Goal: Communication & Community: Answer question/provide support

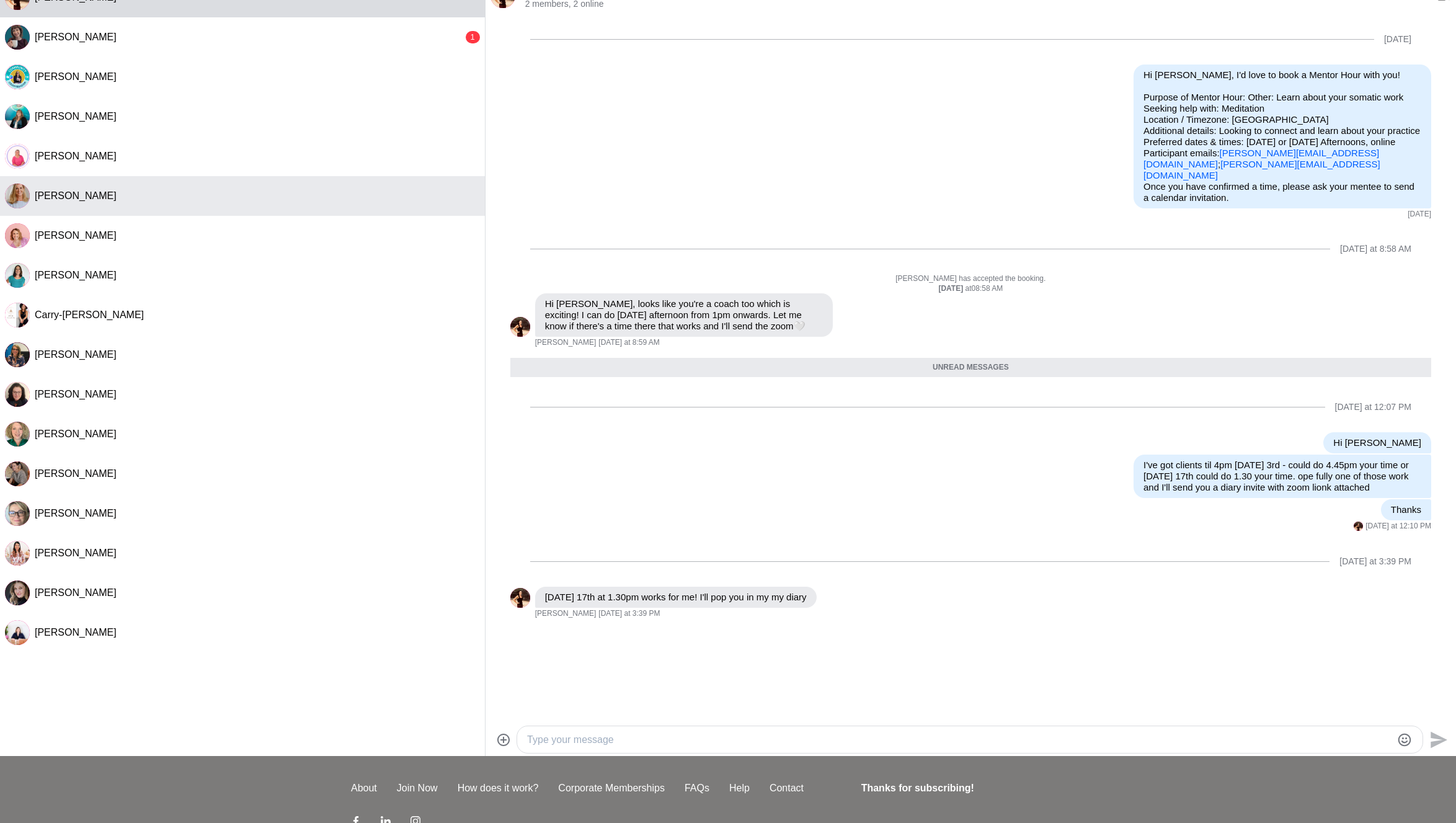
scroll to position [66, 0]
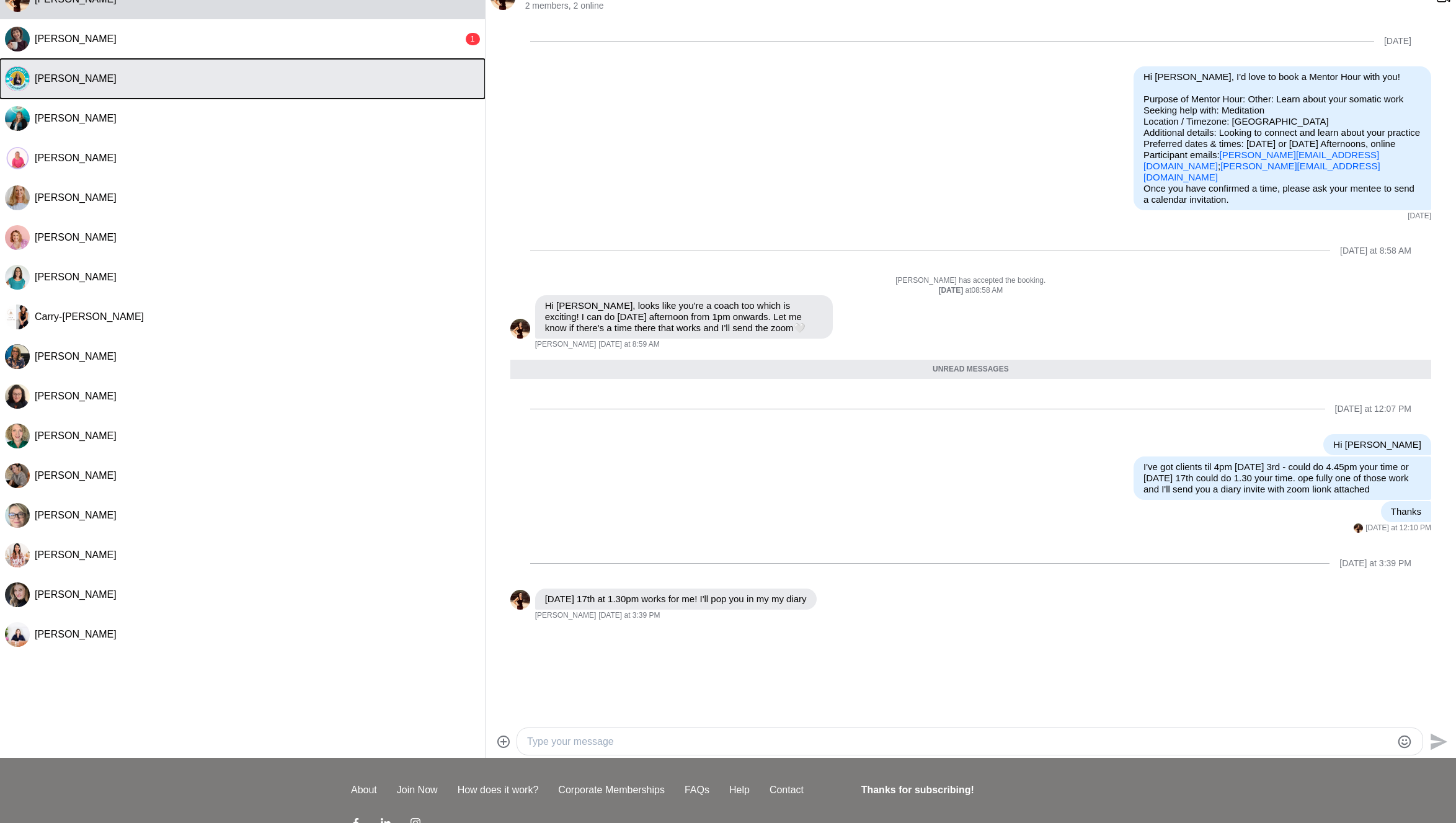
click at [266, 90] on button "[PERSON_NAME]" at bounding box center [242, 79] width 485 height 40
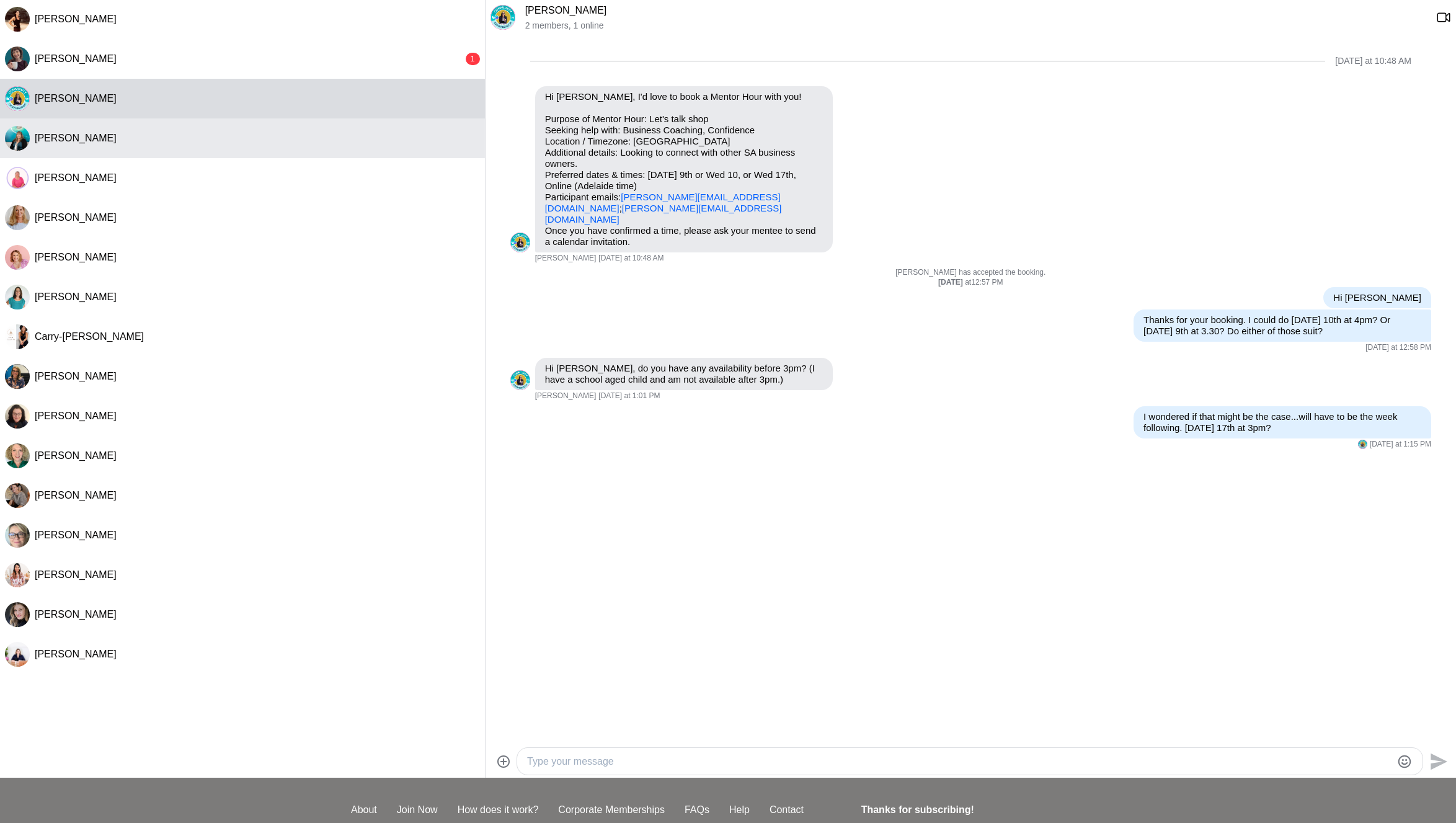
scroll to position [37, 0]
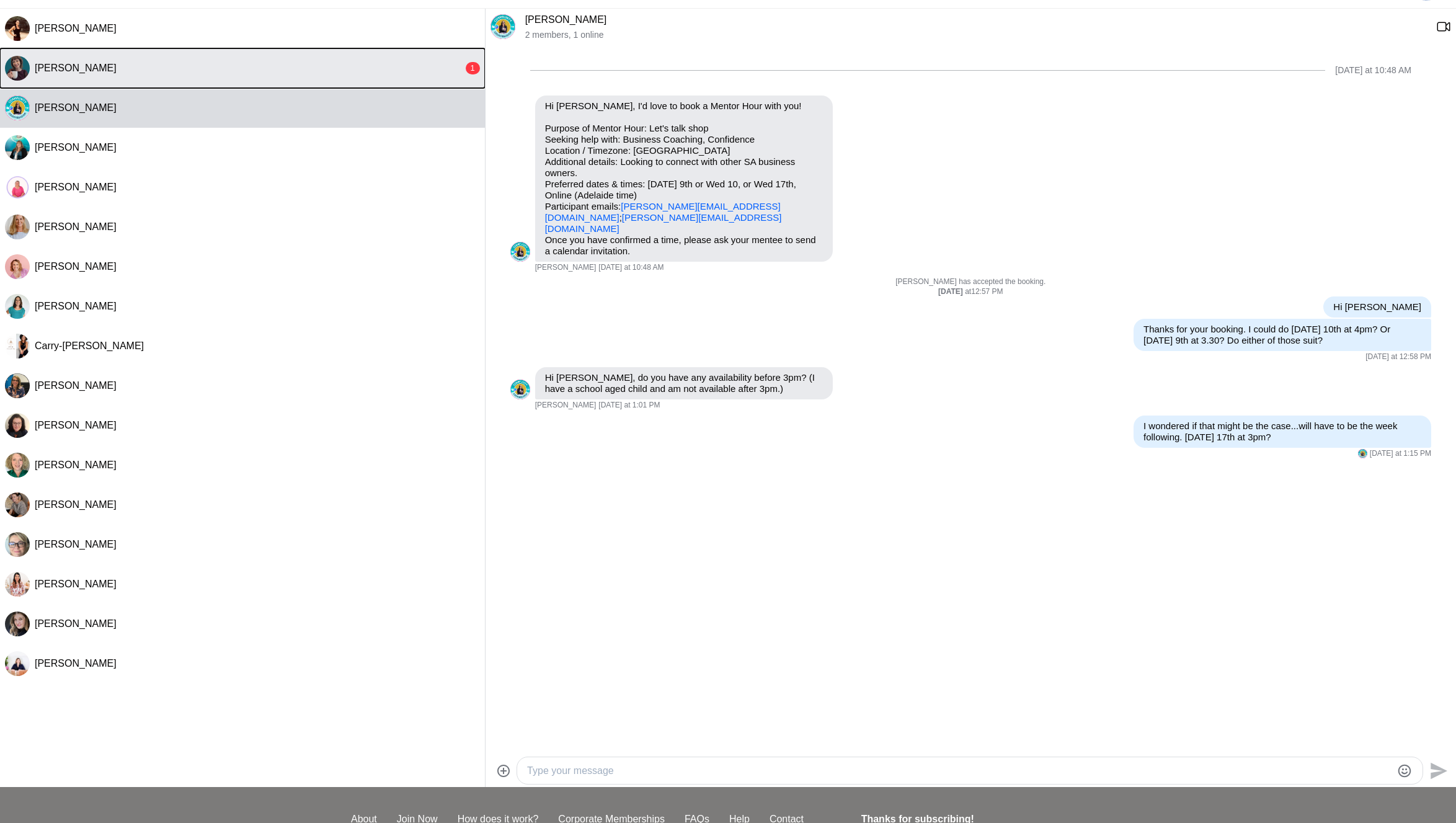
click at [301, 73] on div "[PERSON_NAME]" at bounding box center [249, 68] width 428 height 13
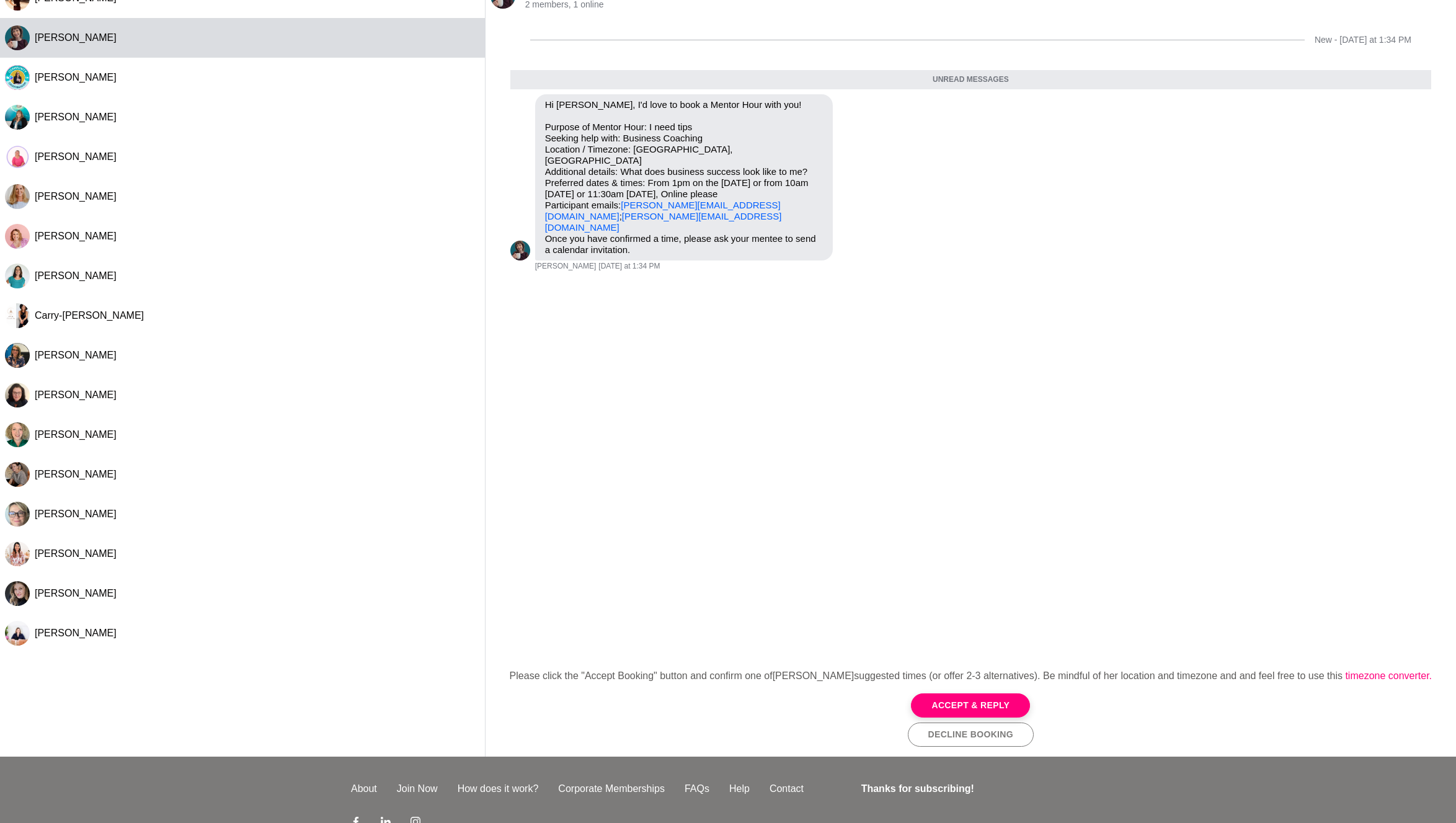
scroll to position [11, 0]
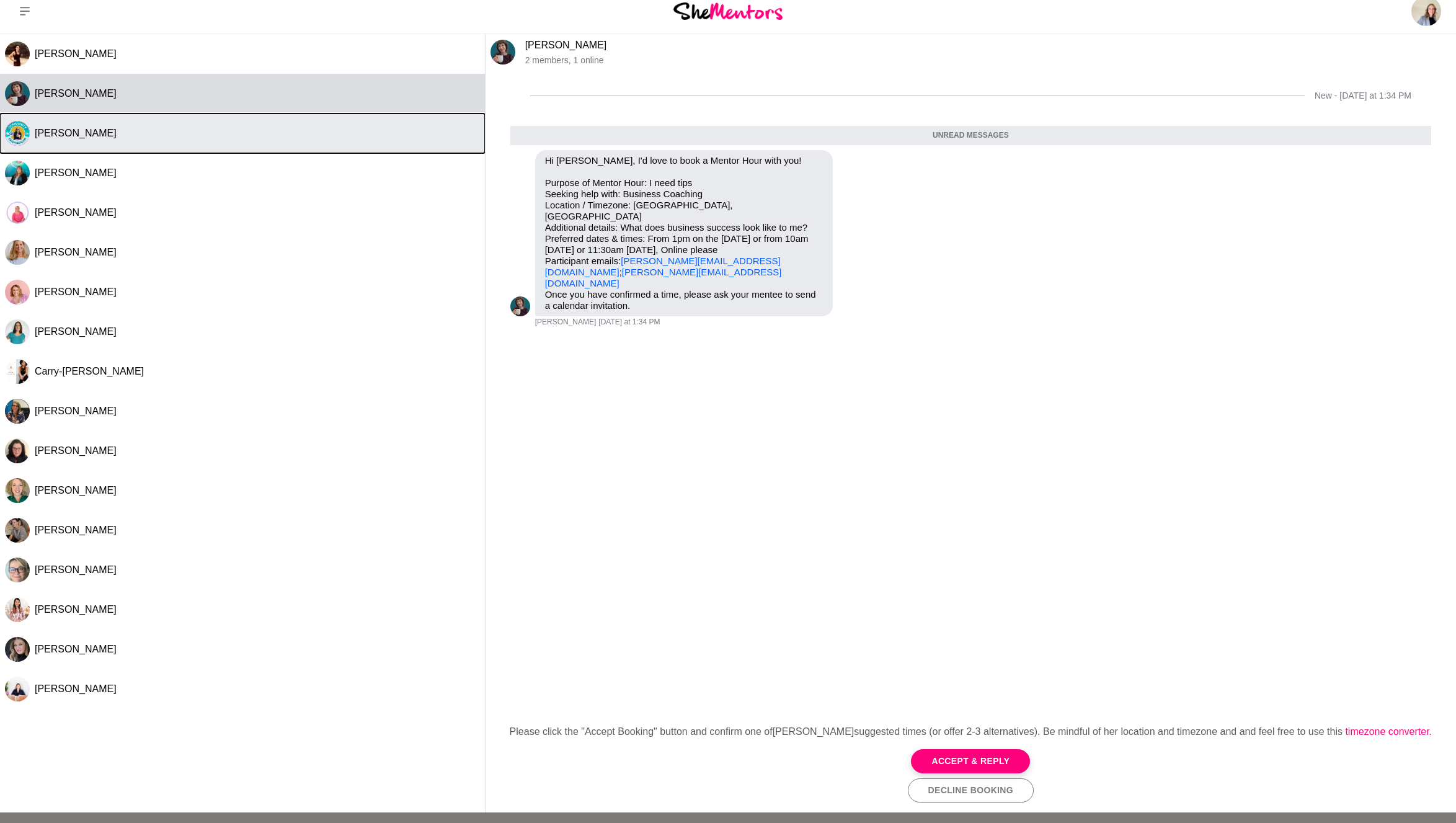
click at [259, 133] on div "[PERSON_NAME]" at bounding box center [257, 133] width 445 height 13
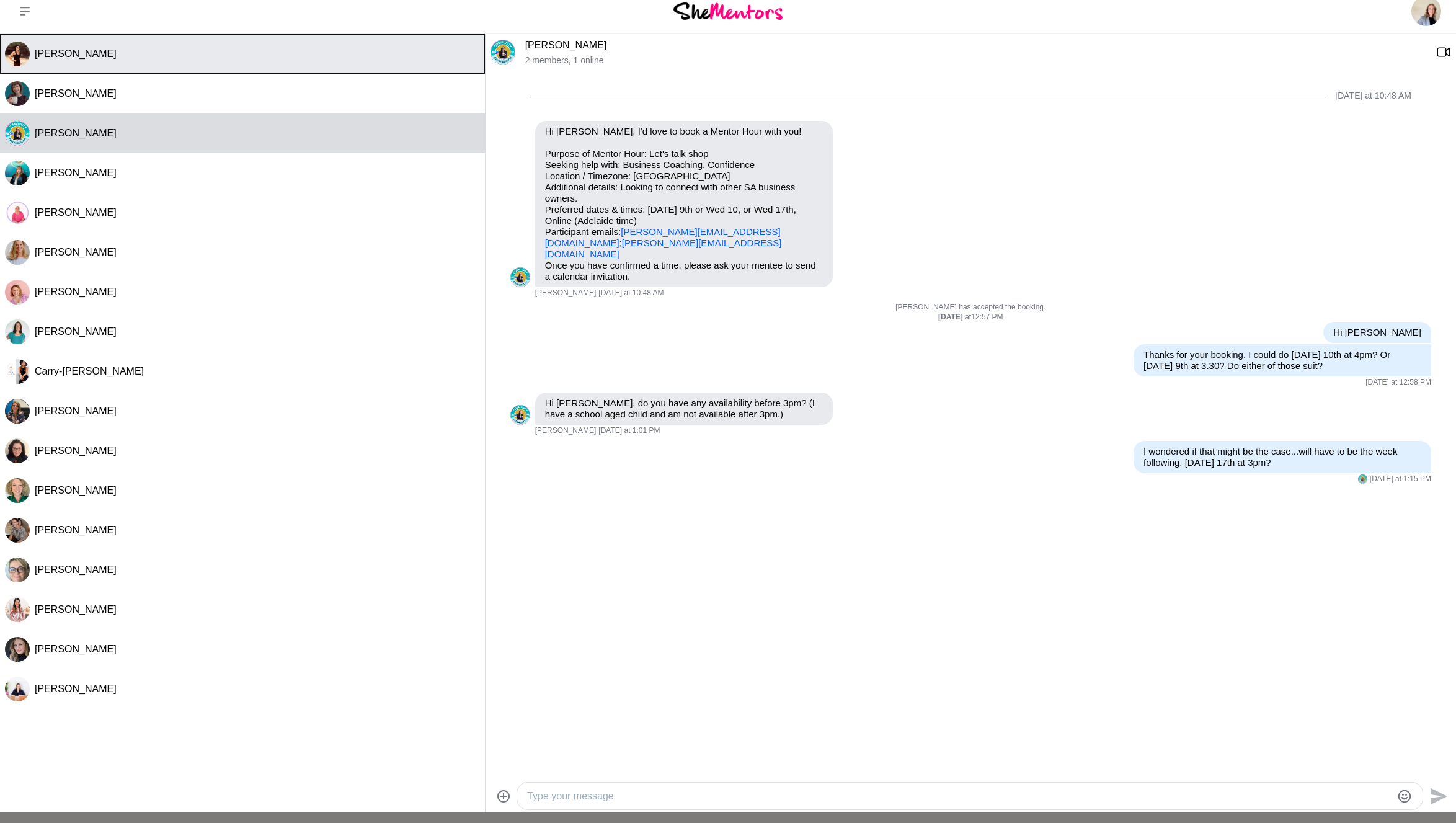
click at [310, 55] on div "[PERSON_NAME]" at bounding box center [257, 54] width 445 height 13
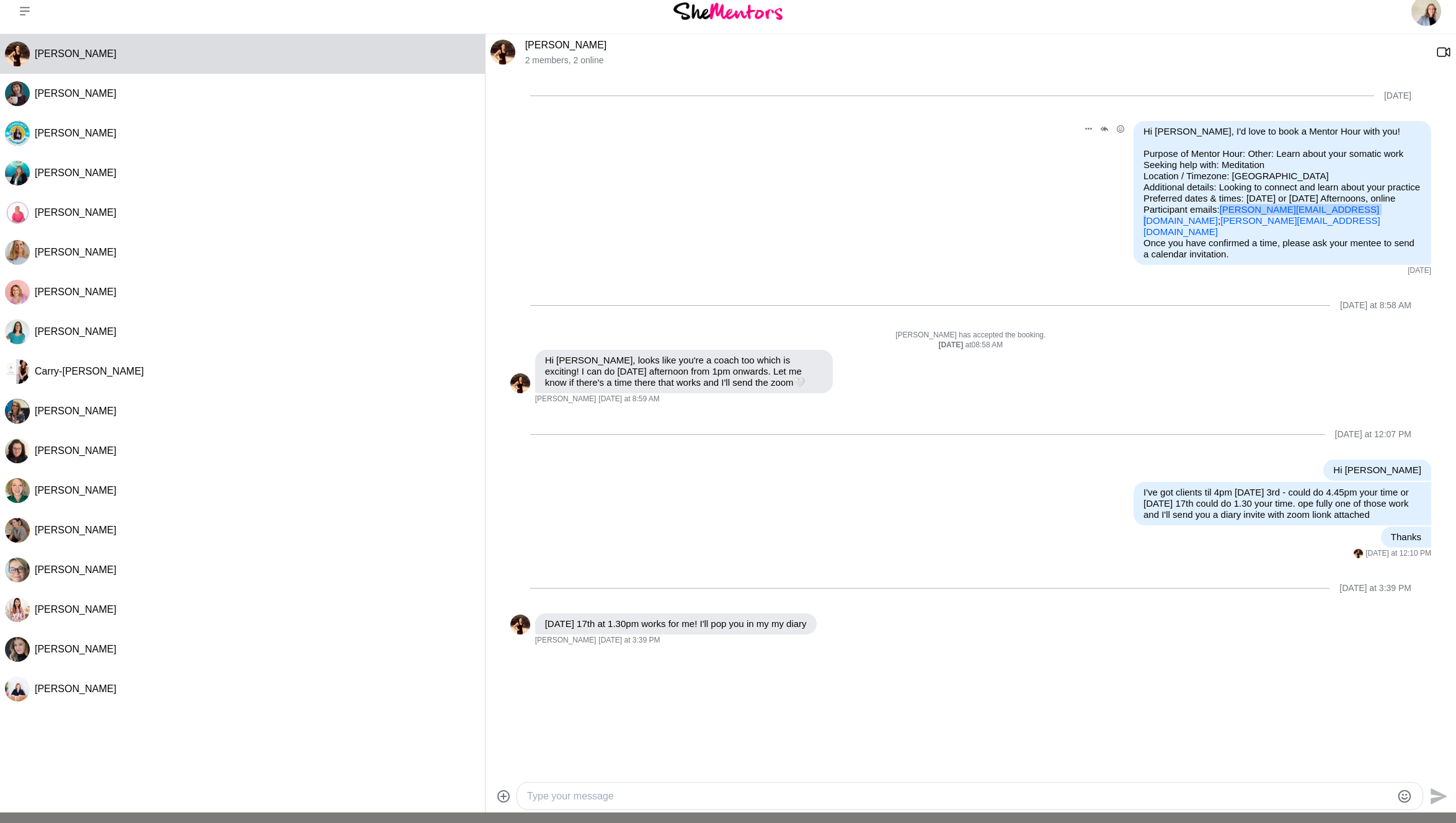
drag, startPoint x: 1349, startPoint y: 234, endPoint x: 1224, endPoint y: 234, distance: 125.0
click at [1224, 234] on p "Purpose of Mentor Hour: Other: Learn about your somatic work Seeking help with:…" at bounding box center [1282, 193] width 278 height 90
copy link "[PERSON_NAME][EMAIL_ADDRESS][DOMAIN_NAME]"
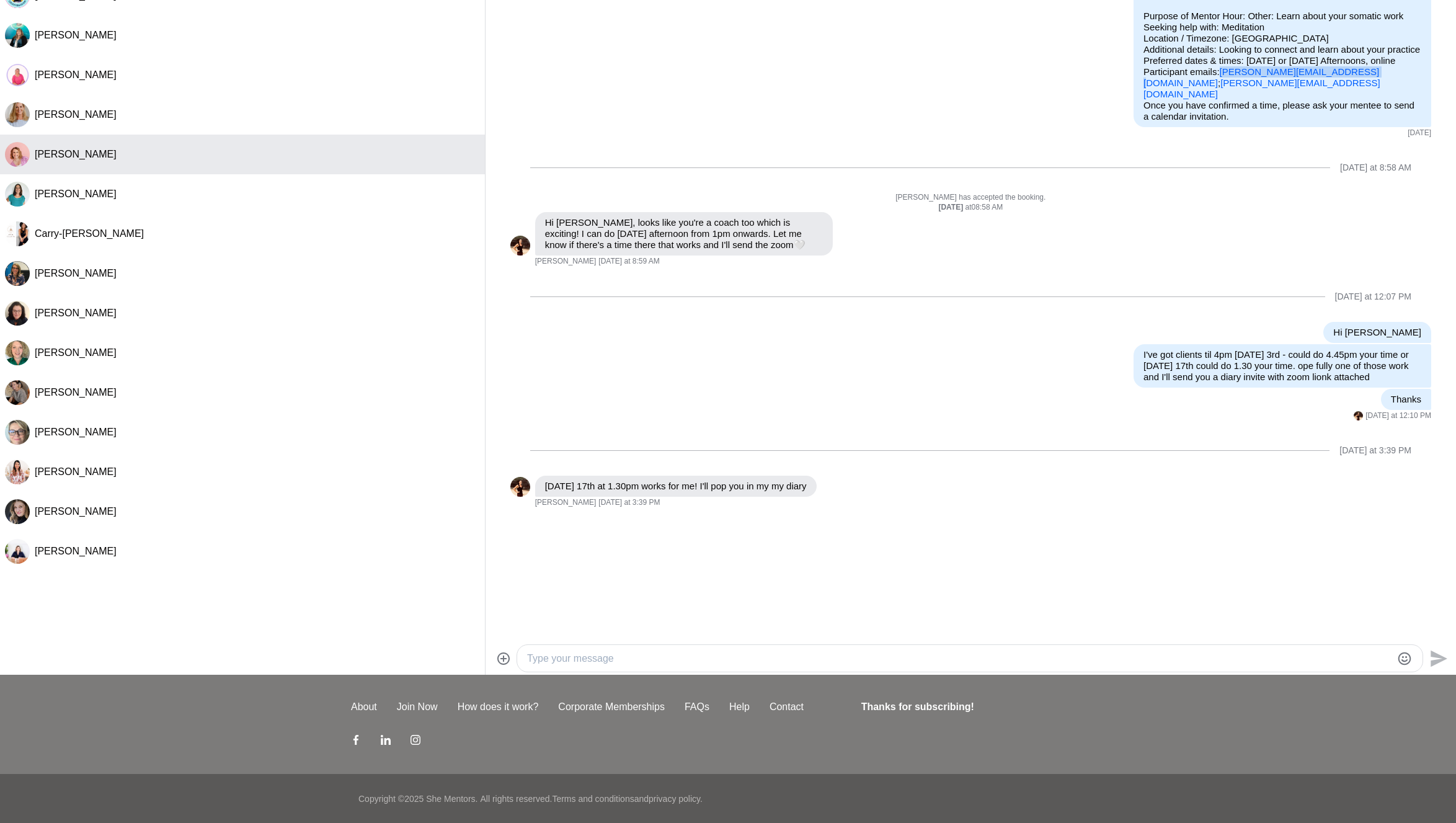
scroll to position [149, 0]
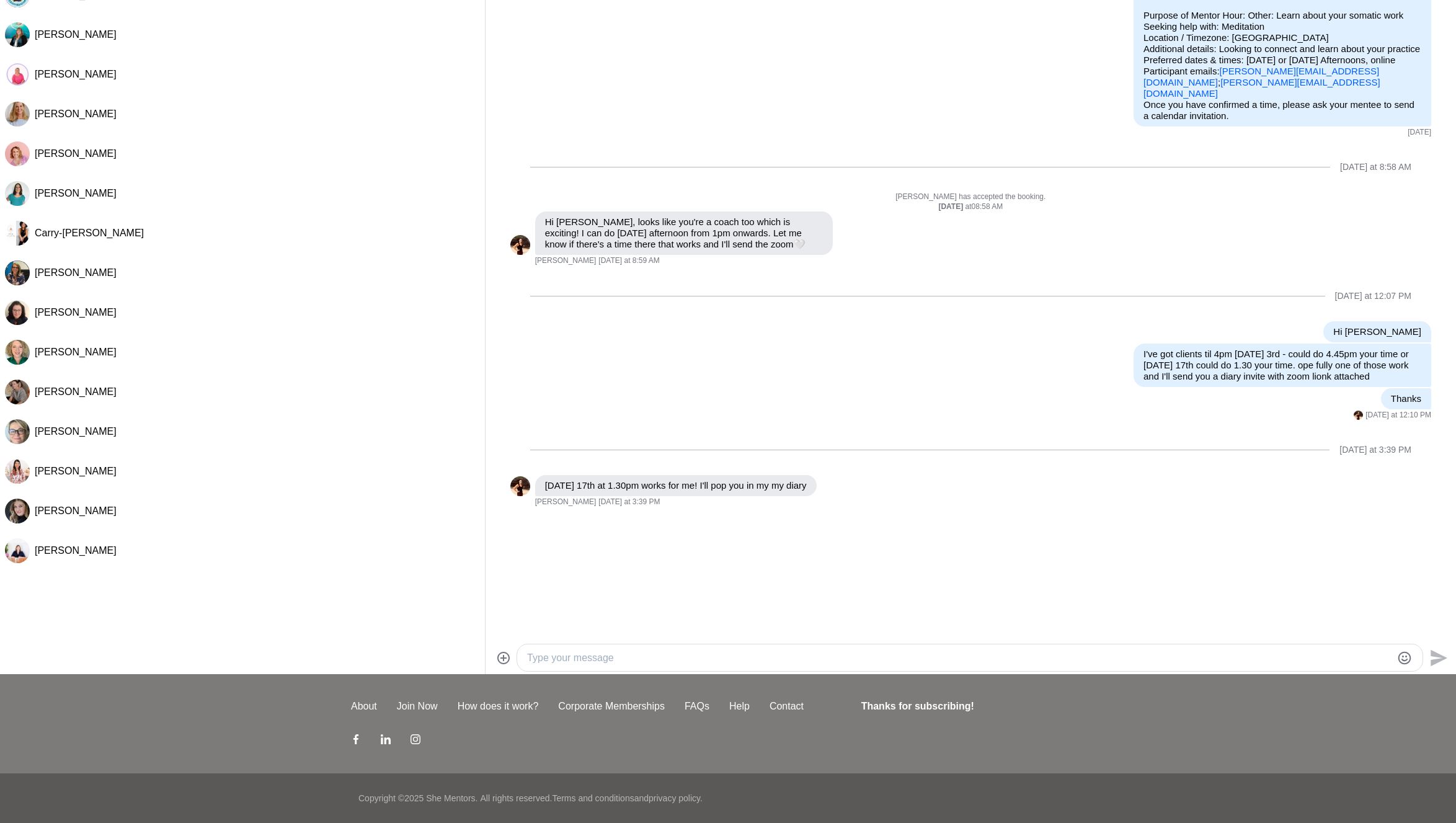
click at [562, 652] on textarea "Type your message" at bounding box center [959, 658] width 864 height 15
type textarea "Thanks I've sent through a diary invite with zoom link attached"
click at [1445, 657] on icon "Send" at bounding box center [1439, 657] width 17 height 17
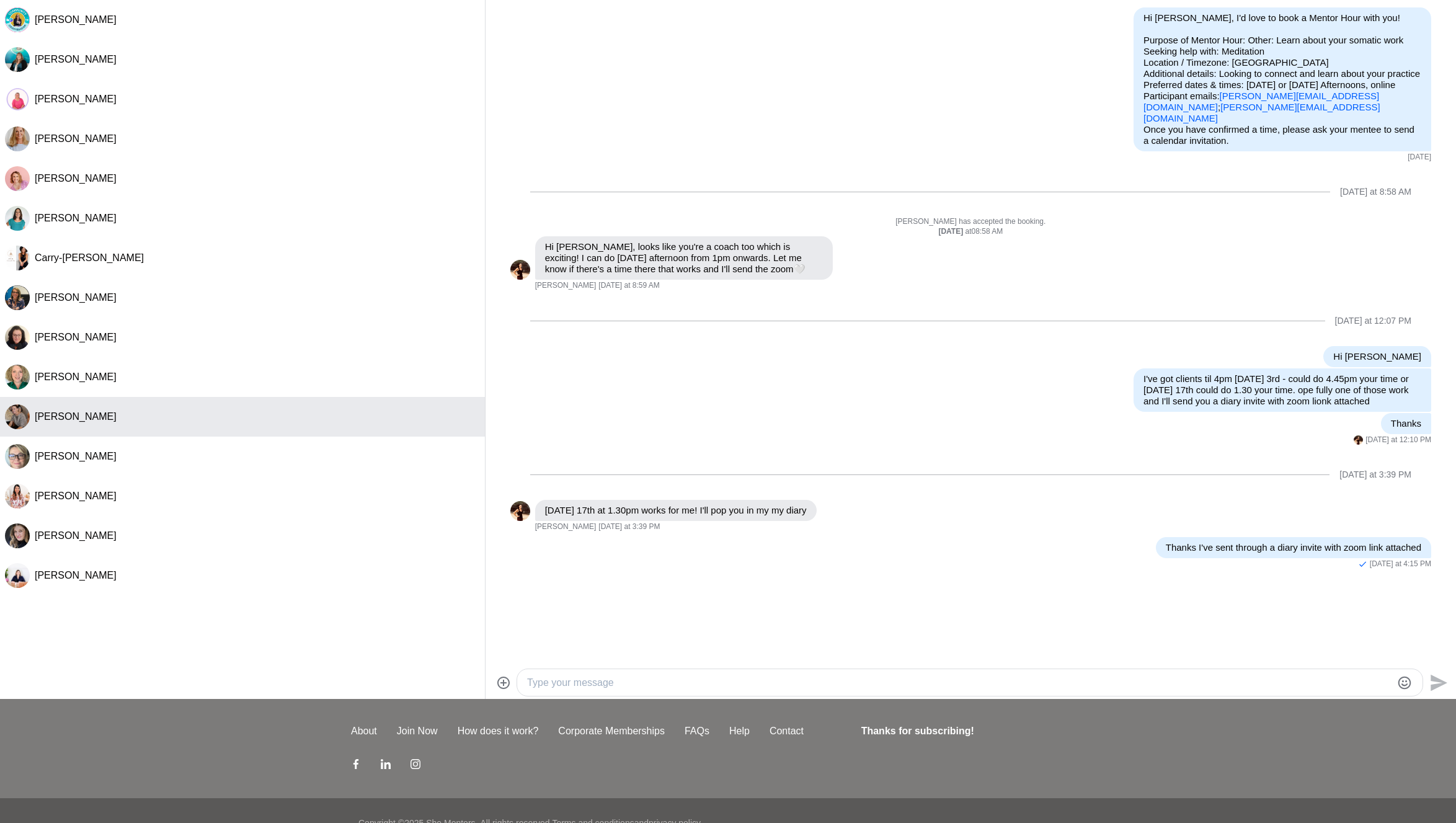
scroll to position [0, 0]
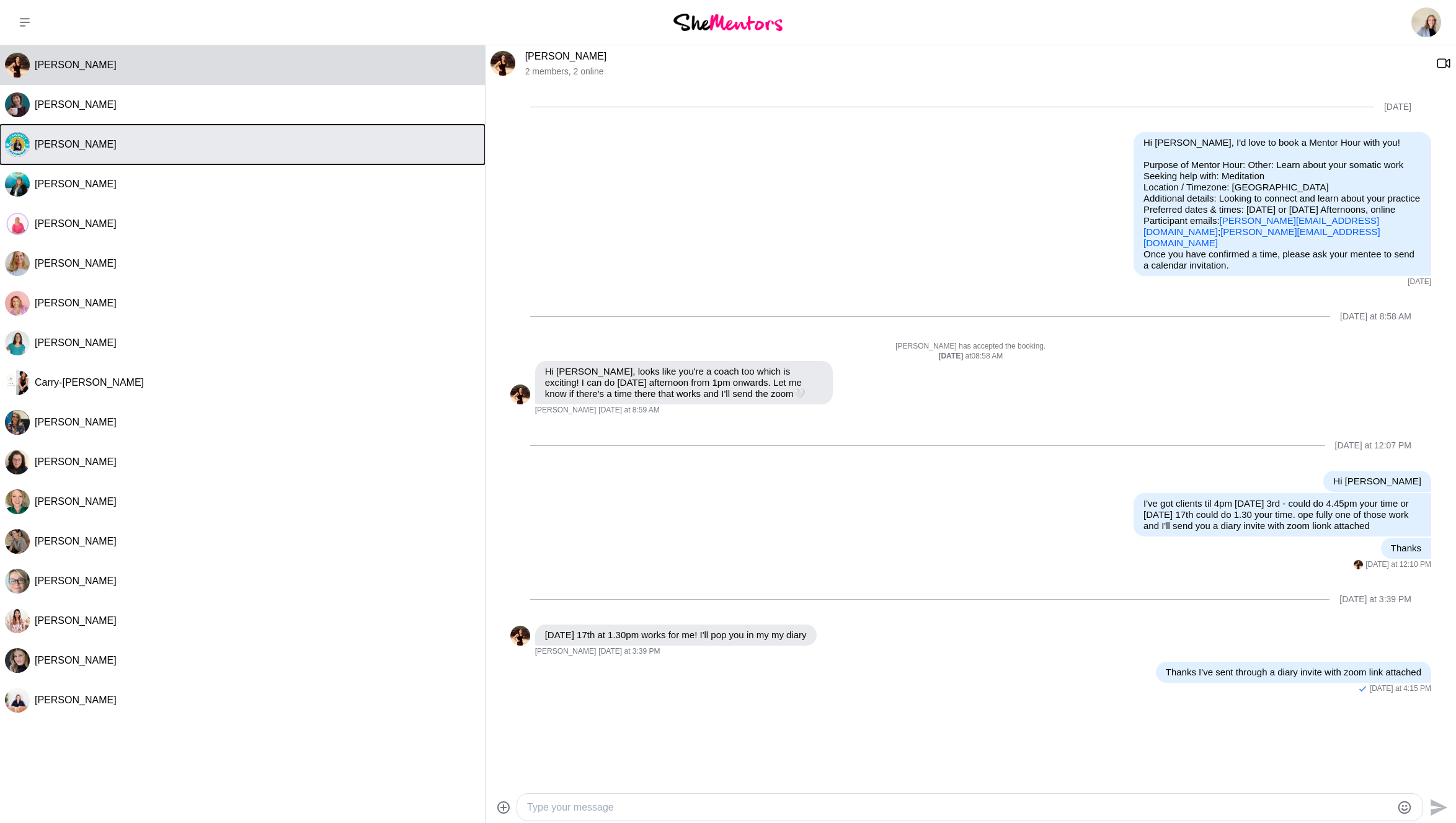
click at [217, 144] on div "[PERSON_NAME]" at bounding box center [257, 144] width 445 height 13
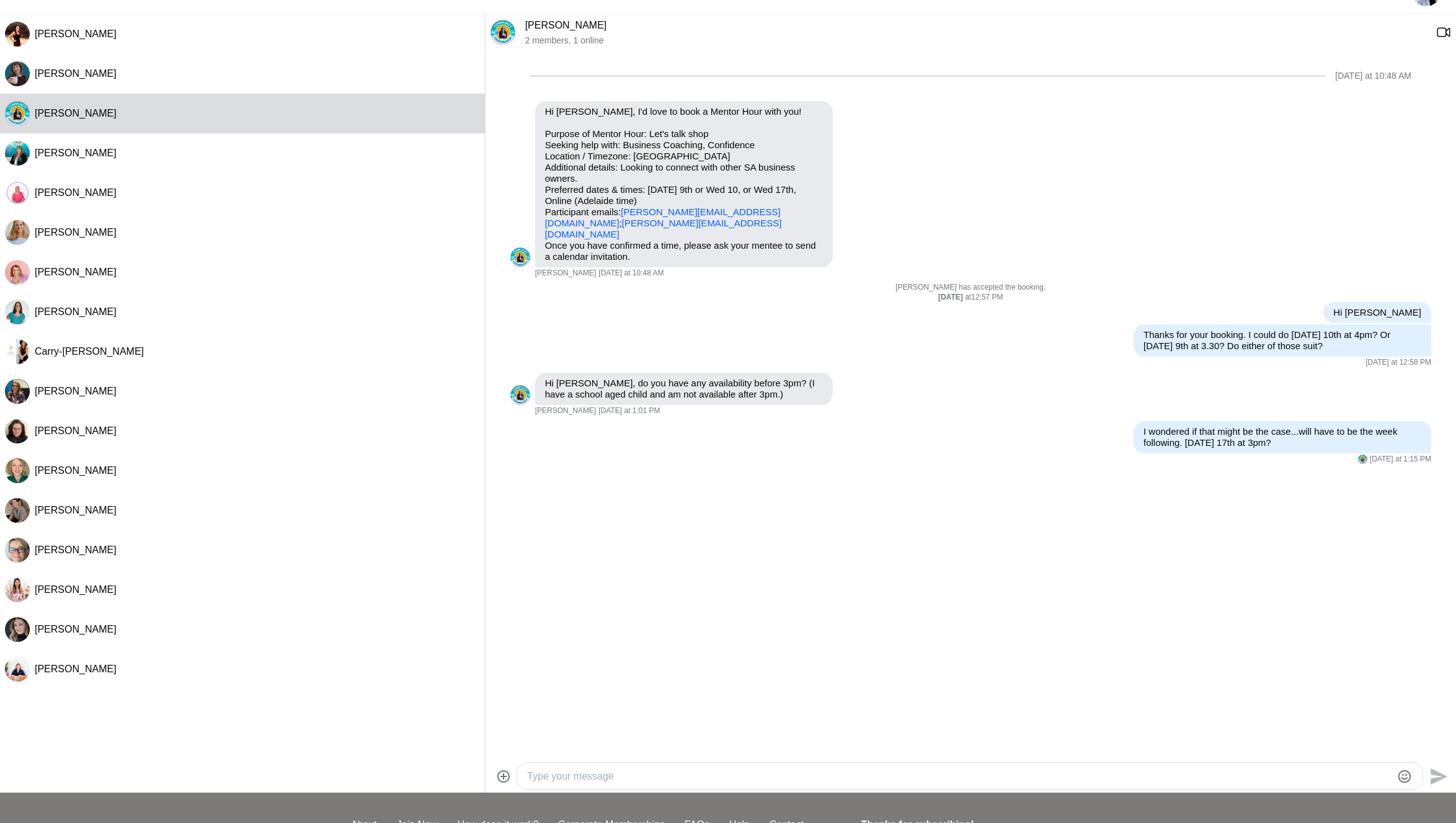
scroll to position [149, 0]
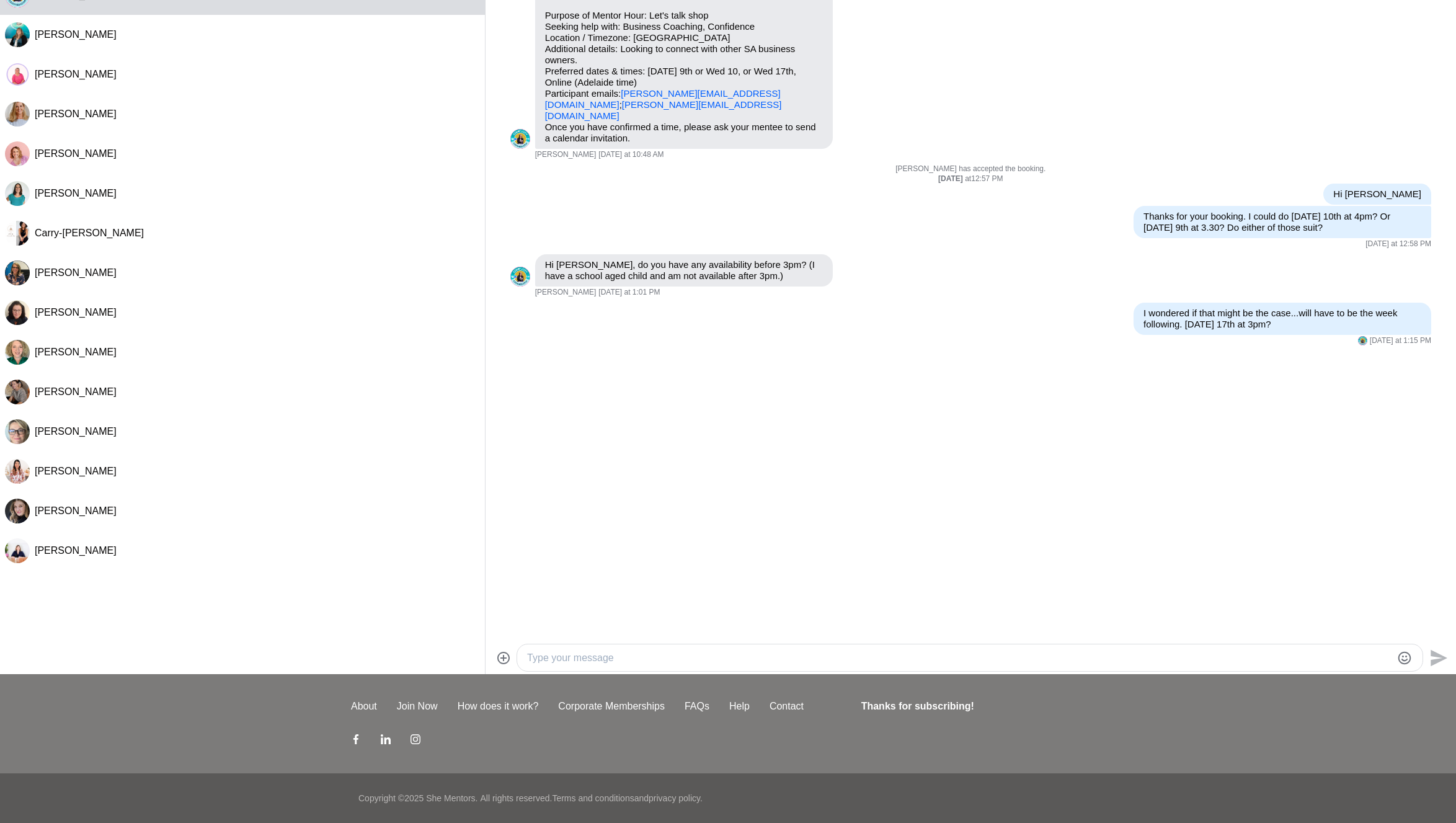
click at [686, 654] on textarea "Type your message" at bounding box center [959, 658] width 864 height 15
type textarea "SORRY - I meant [DATE] 17th at 11.45am?"
click at [1432, 654] on icon "Send" at bounding box center [1439, 657] width 17 height 17
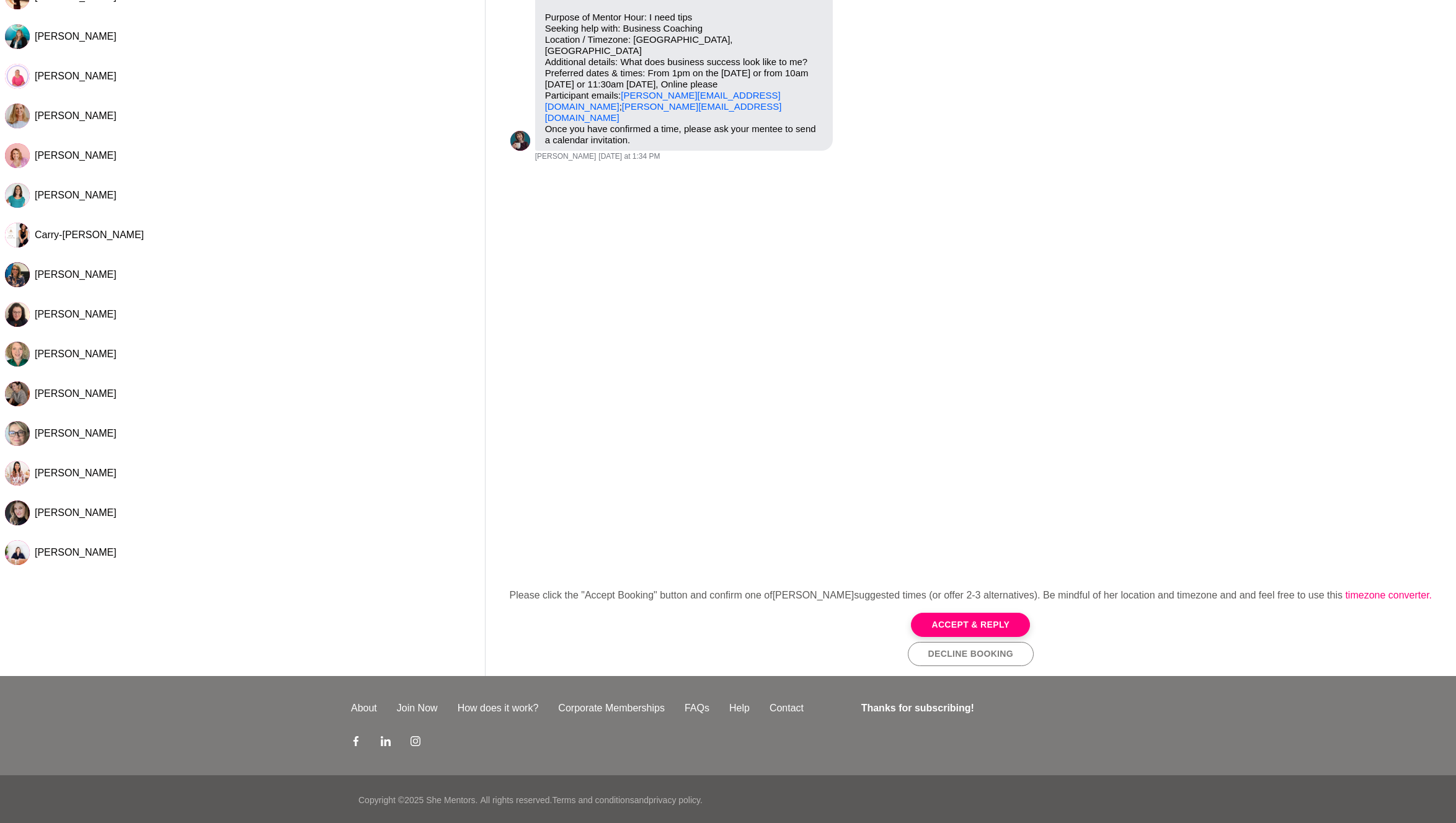
scroll to position [149, 0]
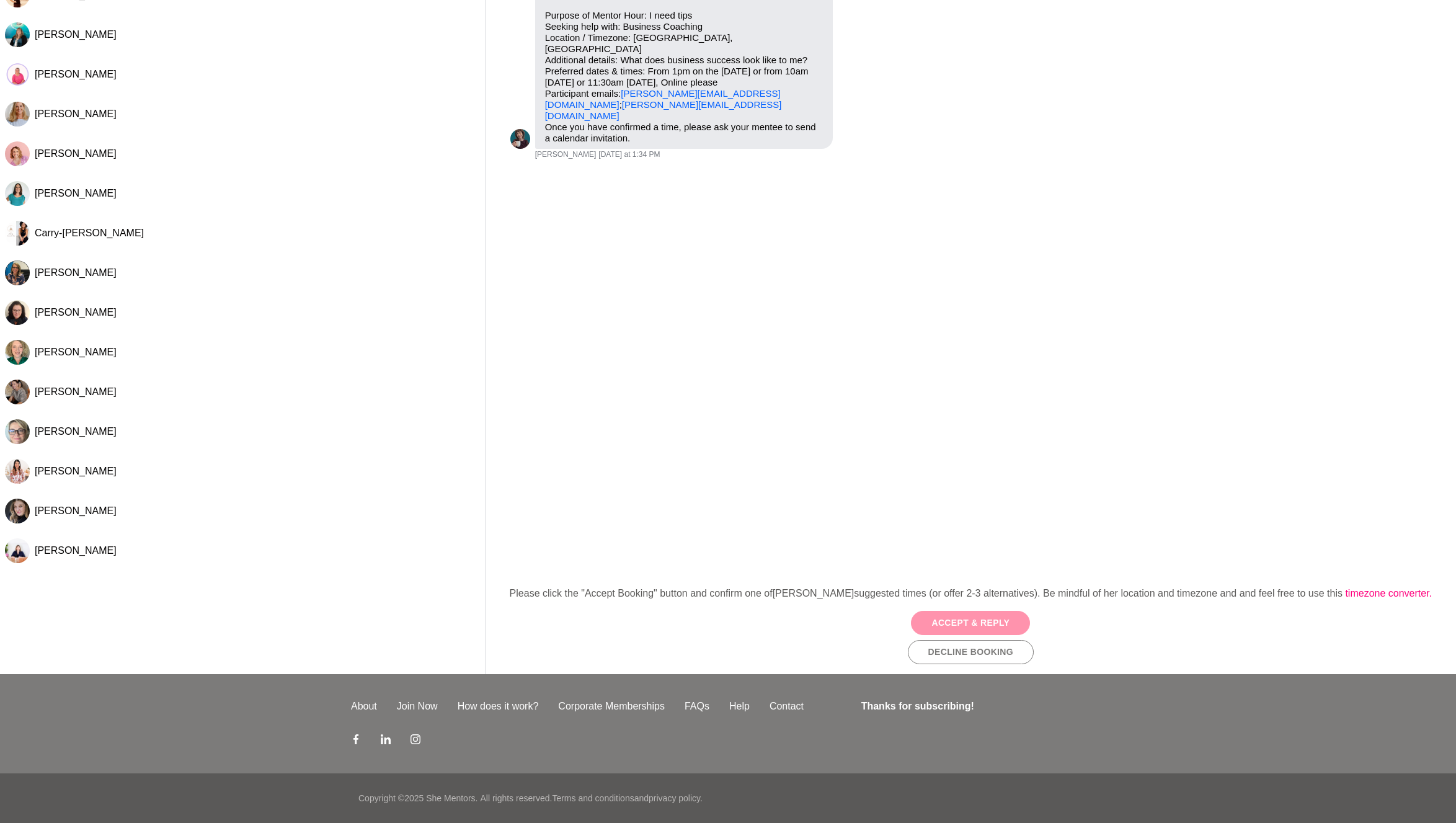
click at [992, 627] on button "Accept & Reply" at bounding box center [970, 623] width 119 height 24
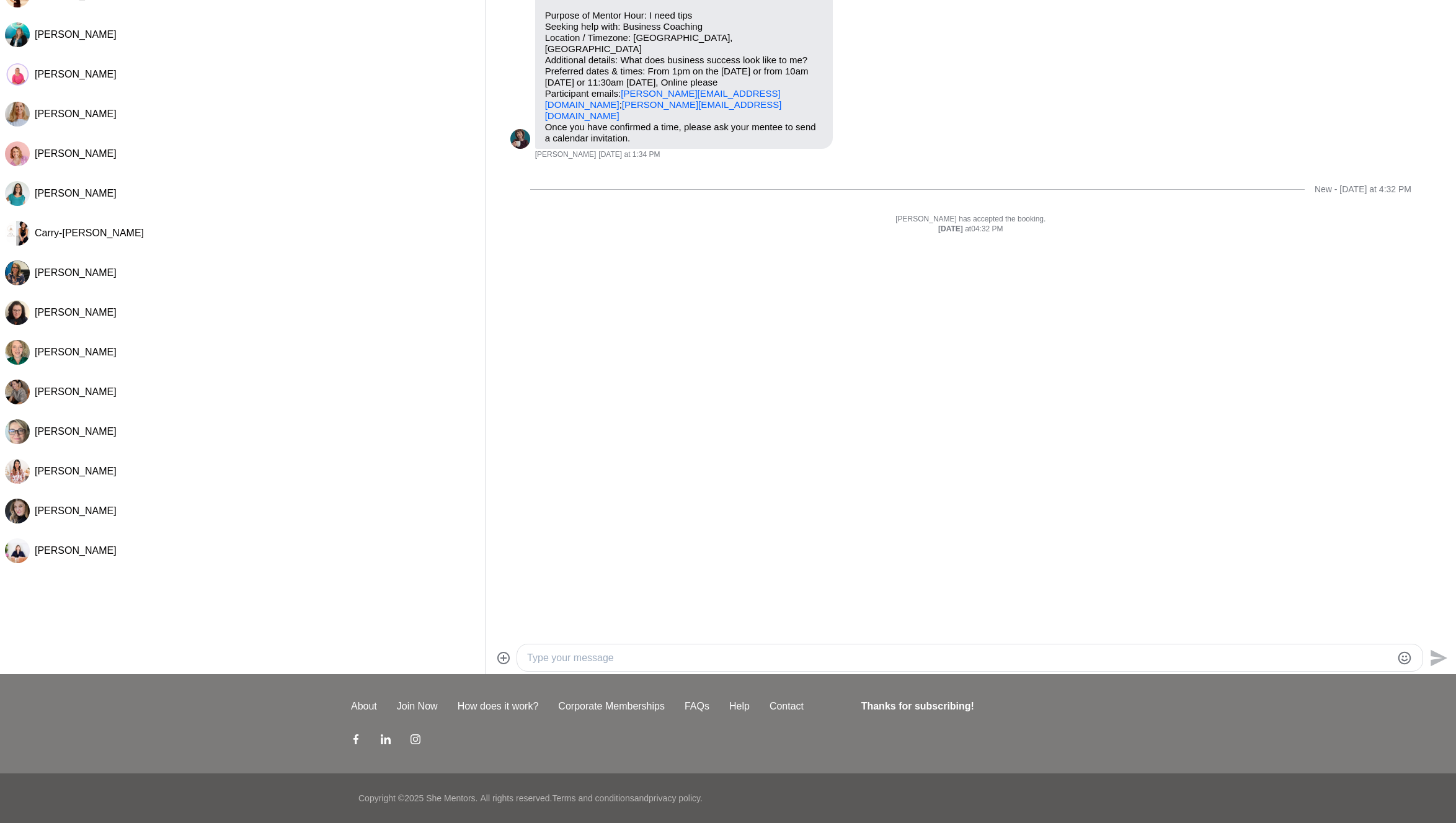
click at [892, 662] on textarea "Type your message" at bounding box center [959, 658] width 864 height 15
click at [1400, 654] on icon "Emoji picker" at bounding box center [1404, 658] width 13 height 13
click at [1404, 653] on icon "Emoji picker" at bounding box center [1404, 658] width 15 height 15
click at [1408, 660] on icon "Emoji picker" at bounding box center [1404, 658] width 15 height 15
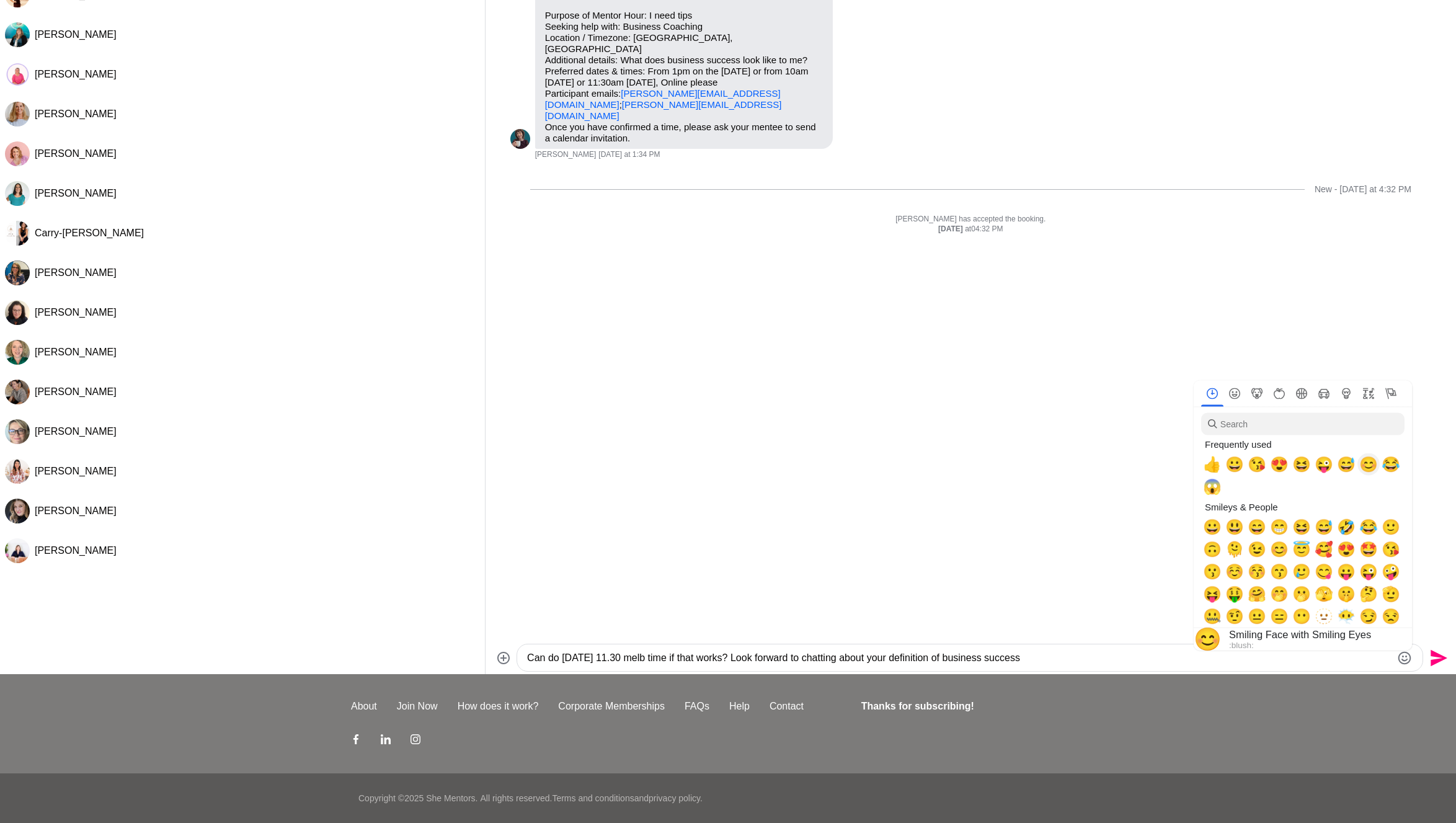
click at [1370, 472] on span "😊" at bounding box center [1368, 464] width 18 height 17
type textarea "Can do Sept 10th at 11.30 melb time if that works? Look forward to chatting abo…"
click at [1438, 660] on icon "Send" at bounding box center [1439, 657] width 17 height 17
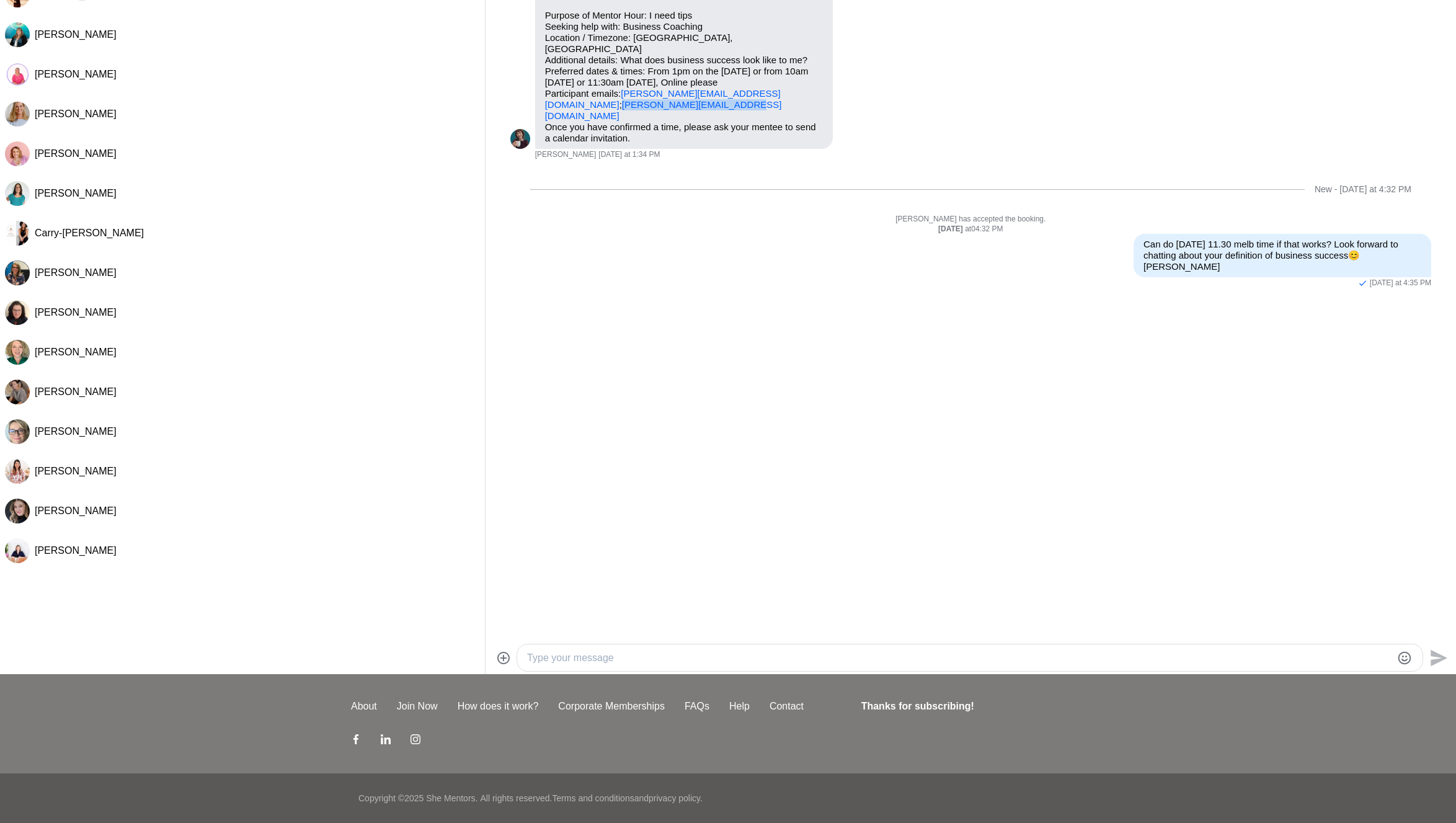
drag, startPoint x: 669, startPoint y: 95, endPoint x: 553, endPoint y: 98, distance: 116.0
click at [545, 97] on p "Purpose of Mentor Hour: I need tips Seeking help with: Business Coaching Locati…" at bounding box center [684, 66] width 278 height 112
click at [553, 99] on link "[PERSON_NAME][EMAIL_ADDRESS][DOMAIN_NAME]" at bounding box center [663, 110] width 237 height 21
copy link "[PERSON_NAME][EMAIL_ADDRESS][DOMAIN_NAME]"
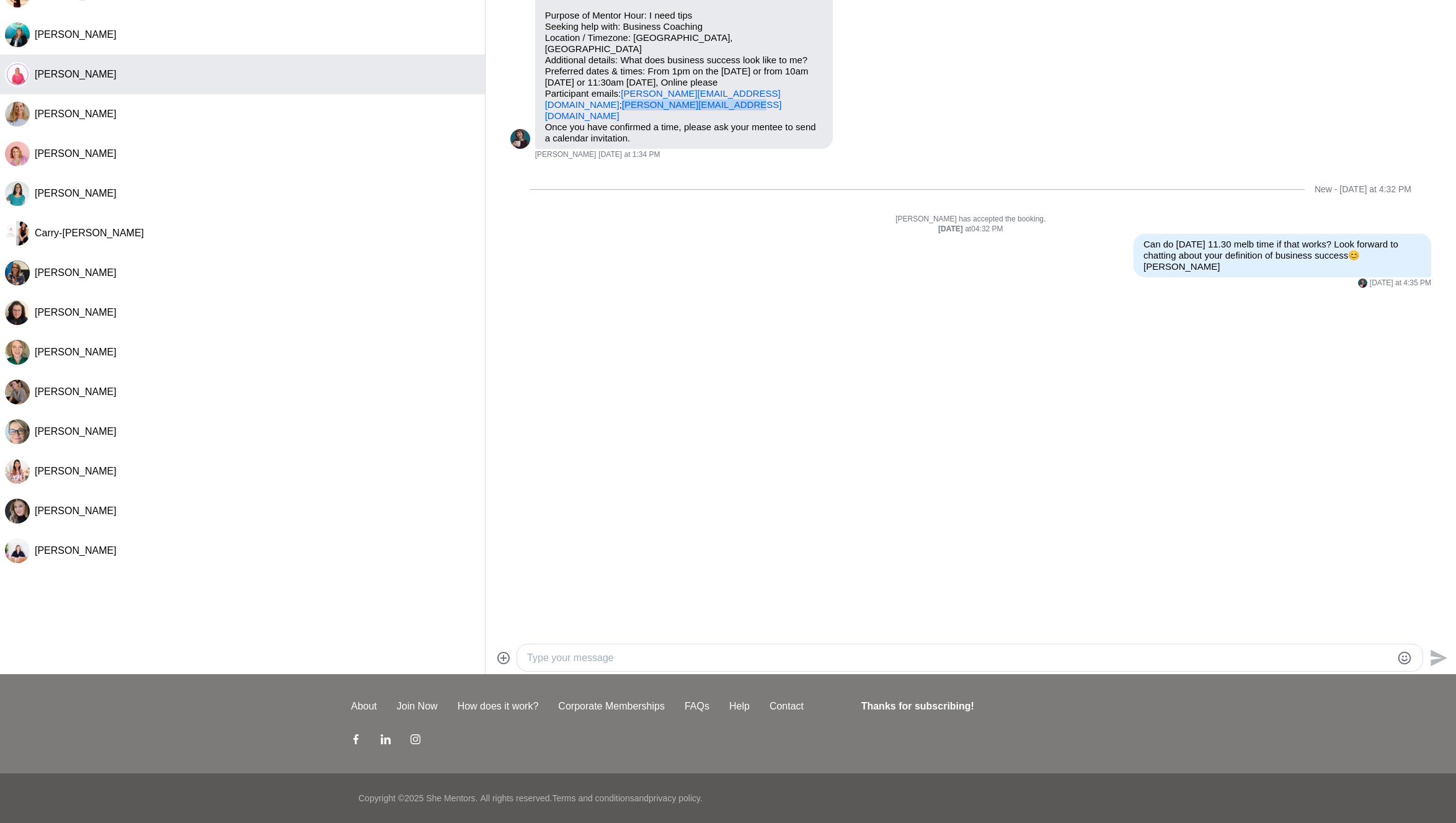
scroll to position [50, 0]
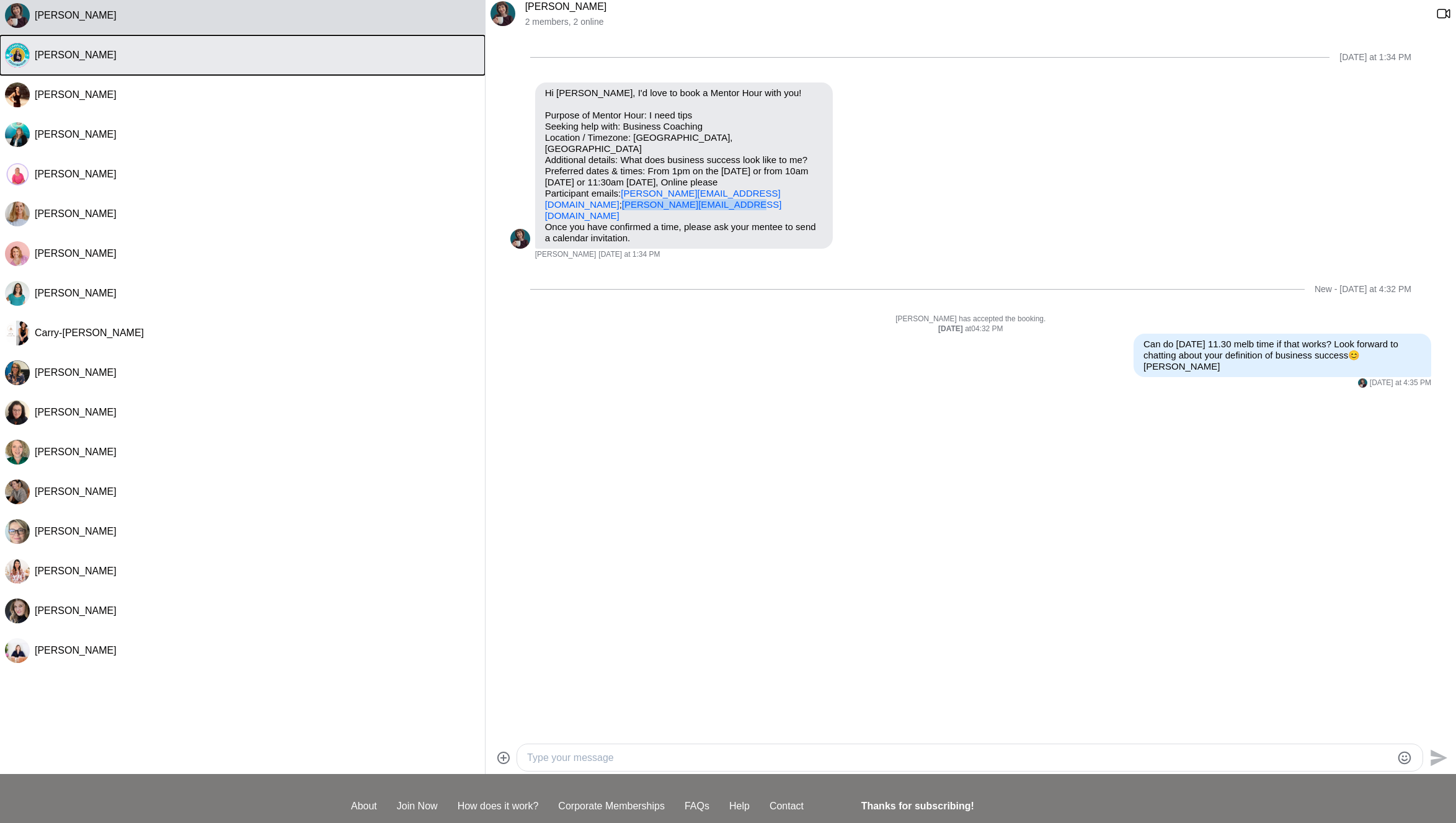
click at [146, 60] on div "[PERSON_NAME]" at bounding box center [257, 56] width 445 height 13
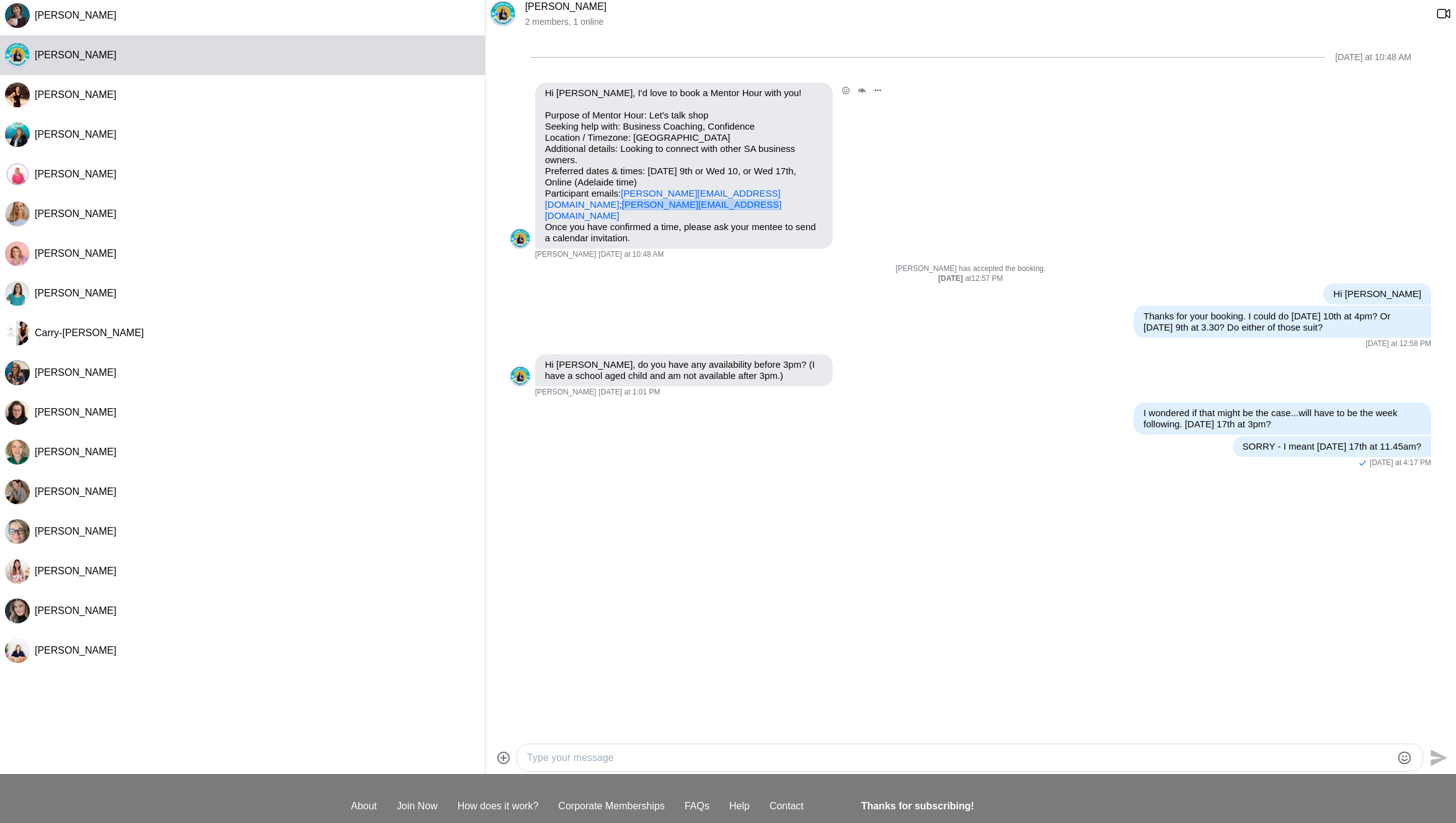
drag, startPoint x: 684, startPoint y: 203, endPoint x: 542, endPoint y: 203, distance: 142.0
click at [542, 203] on div "Hi Sarah Howell, I'd love to book a Mentor Hour with you! Purpose of Mentor Hou…" at bounding box center [683, 165] width 298 height 166
copy link "[PERSON_NAME][EMAIL_ADDRESS][DOMAIN_NAME]"
click at [632, 759] on textarea "Type your message" at bounding box center [959, 758] width 864 height 15
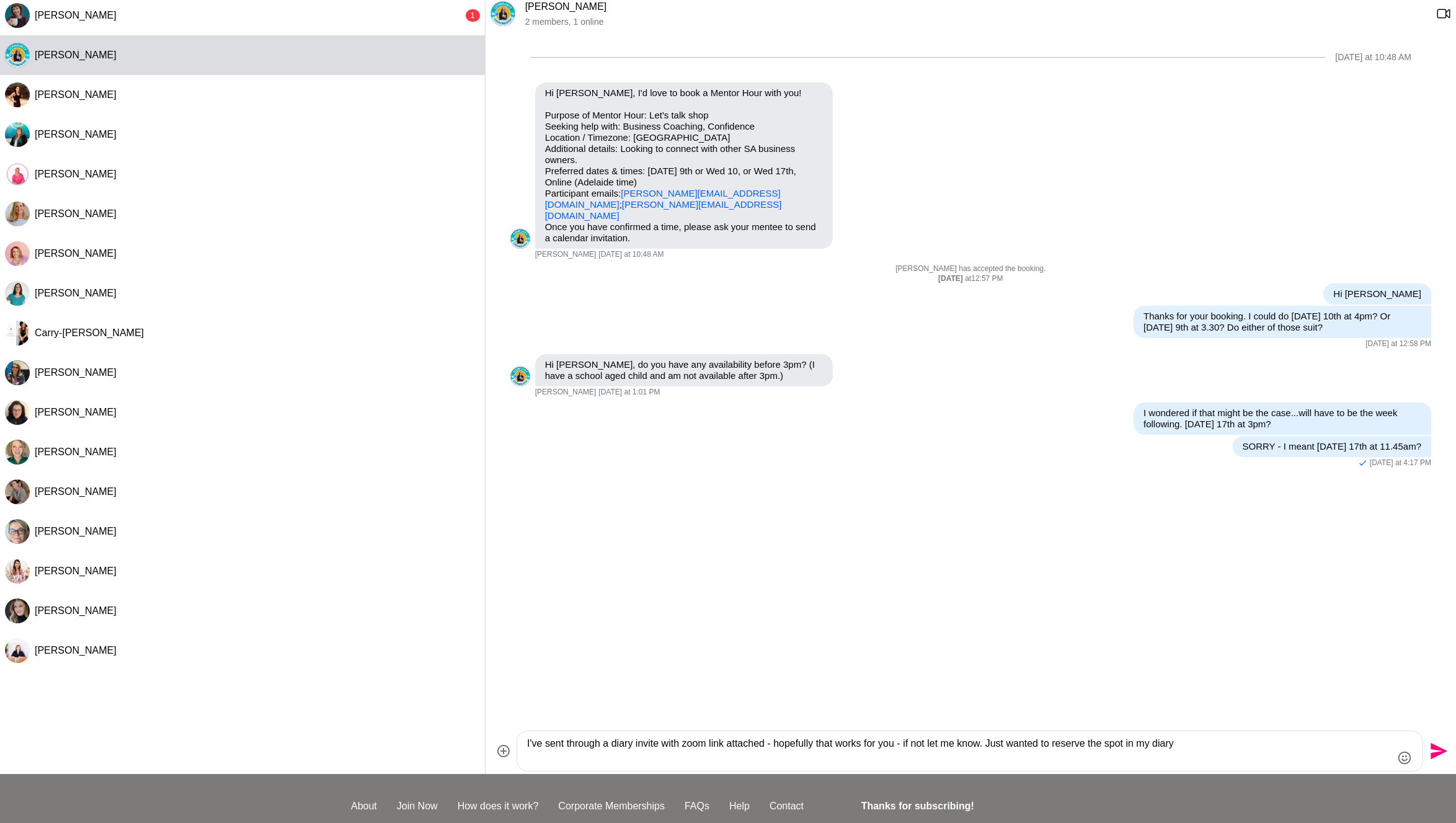
type textarea "I've sent through a diary invite with zoom link attached - hopefully that works…"
click at [1433, 754] on icon "Send" at bounding box center [1439, 751] width 17 height 17
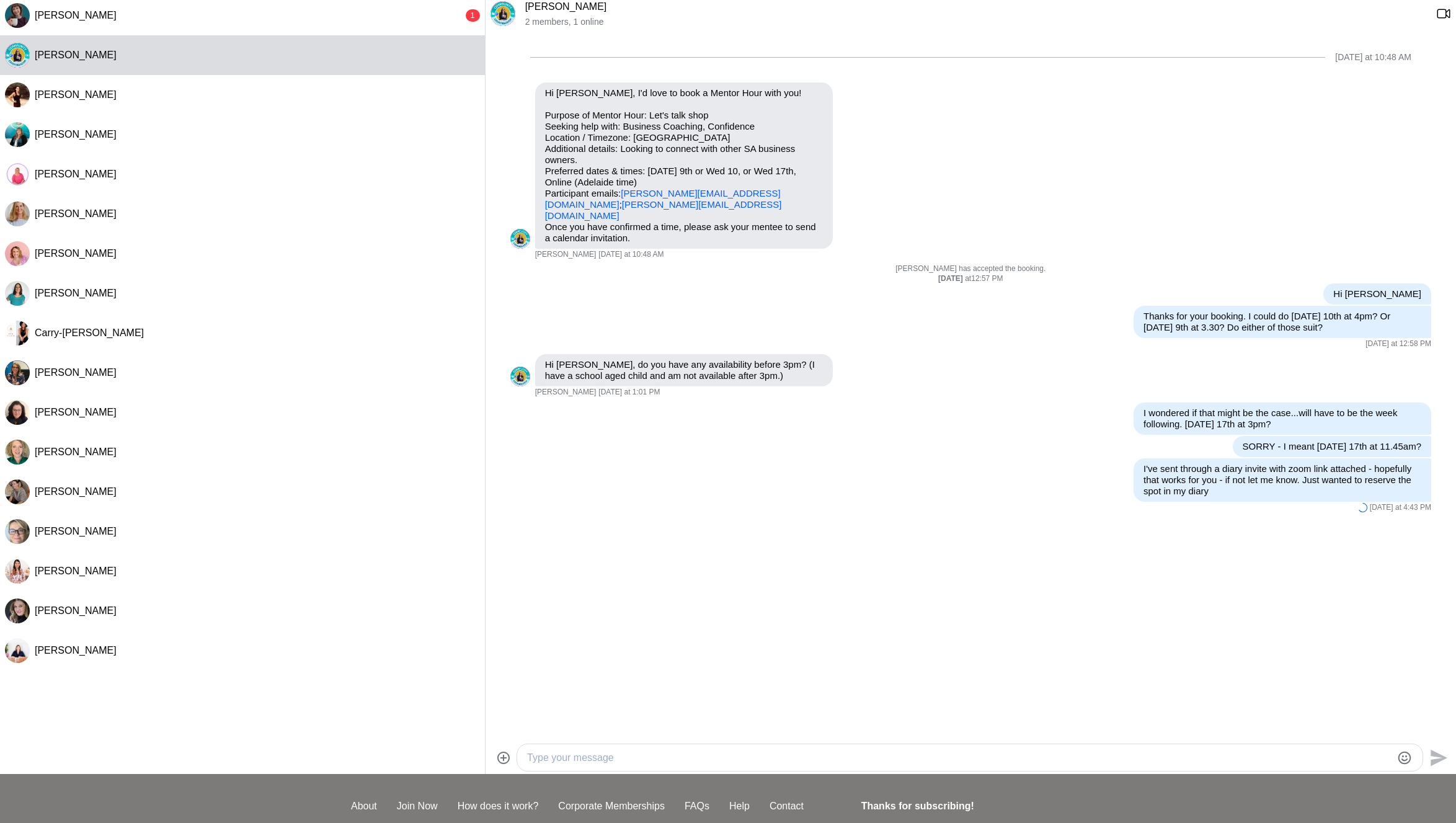
scroll to position [10, 0]
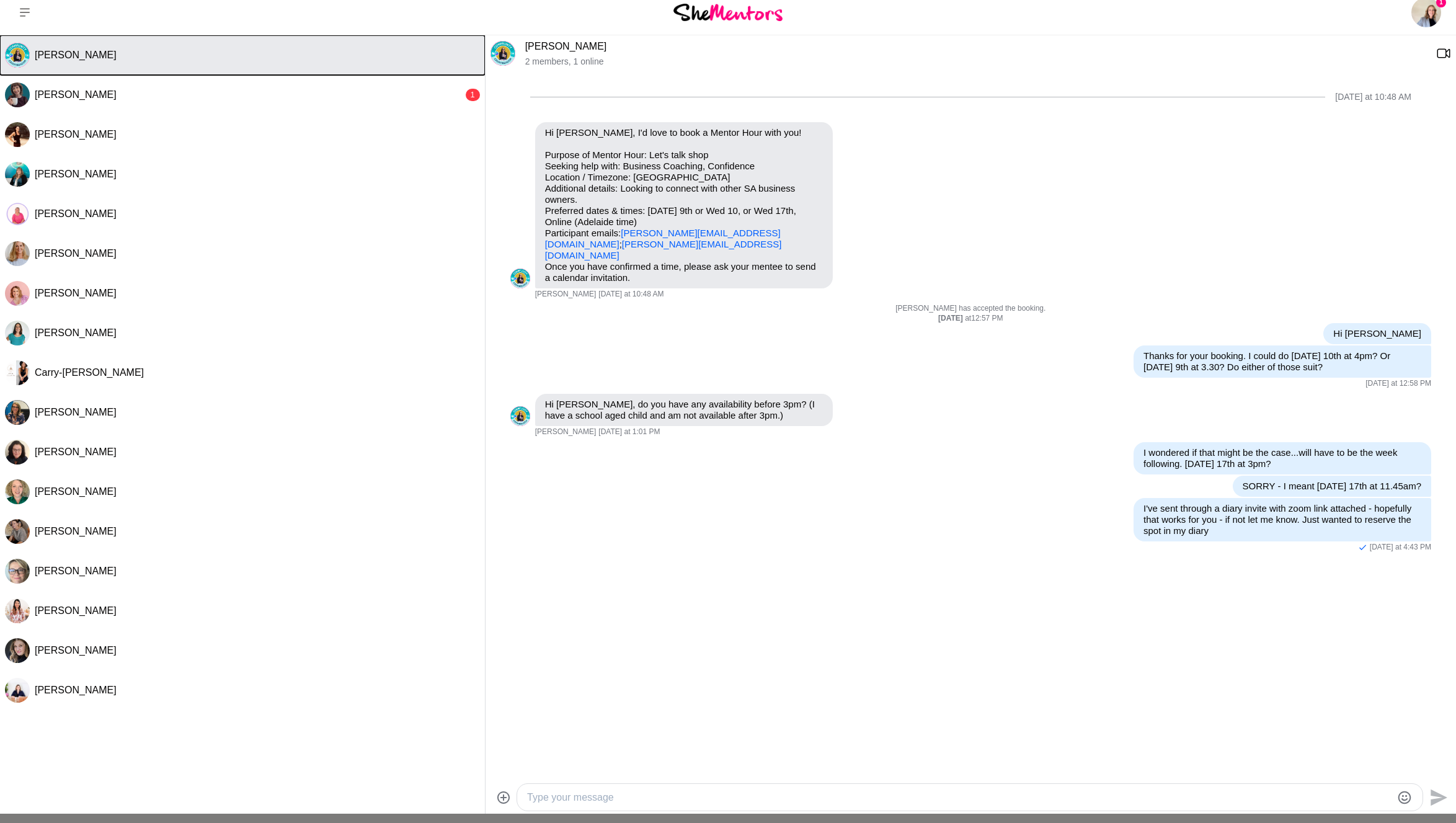
click at [125, 54] on div "[PERSON_NAME]" at bounding box center [257, 56] width 445 height 13
